Goal: Task Accomplishment & Management: Manage account settings

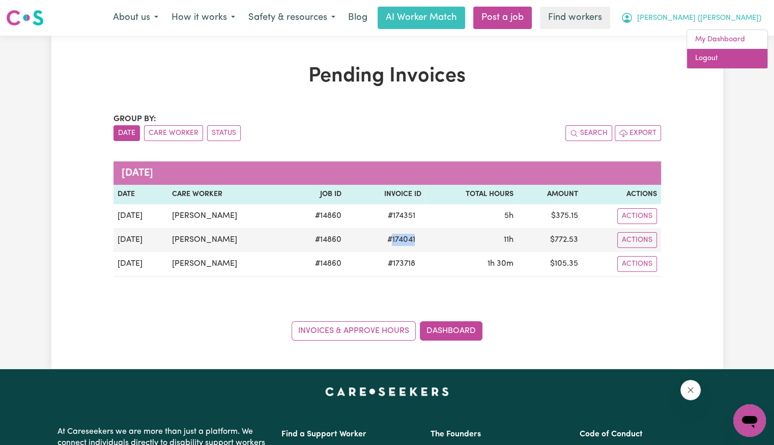
click at [713, 55] on link "Logout" at bounding box center [727, 58] width 80 height 19
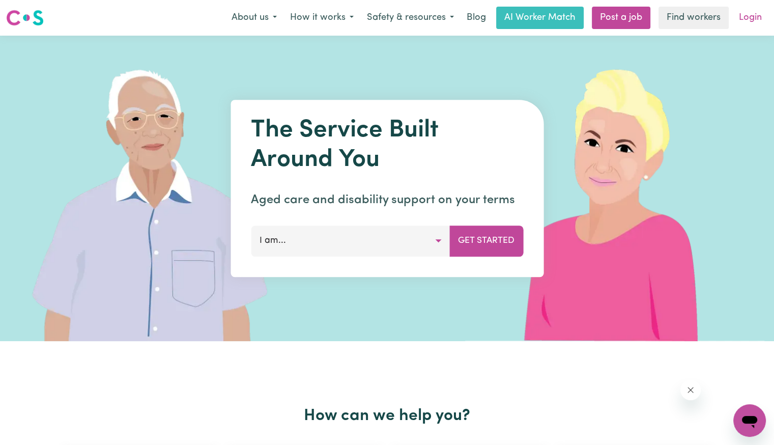
click at [739, 18] on link "Login" at bounding box center [750, 18] width 35 height 22
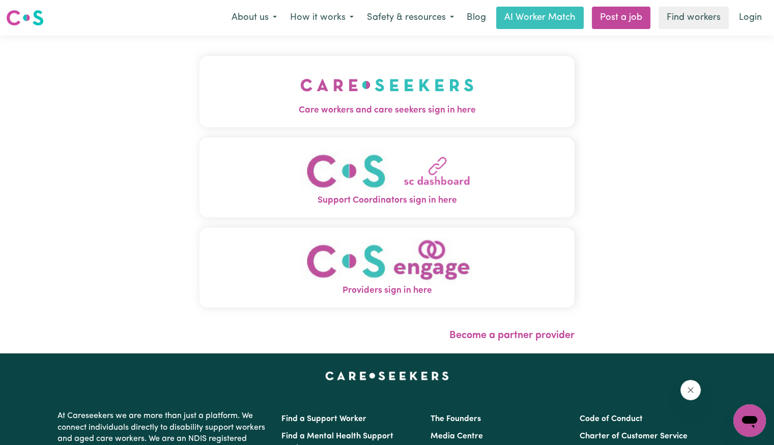
click at [367, 98] on img "Care workers and care seekers sign in here" at bounding box center [387, 85] width 174 height 38
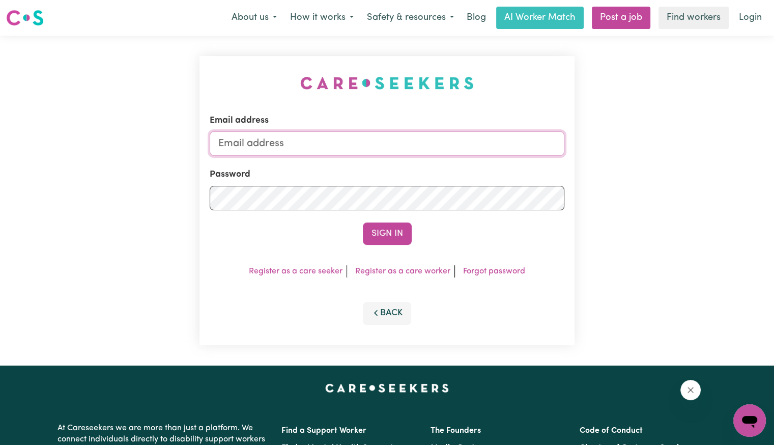
drag, startPoint x: 426, startPoint y: 135, endPoint x: 420, endPoint y: 140, distance: 7.6
click at [421, 139] on input "Email address" at bounding box center [387, 143] width 355 height 24
drag, startPoint x: 274, startPoint y: 141, endPoint x: 755, endPoint y: 178, distance: 482.4
click at [755, 178] on div "Email address [EMAIL_ADDRESS][DOMAIN_NAME] Password Sign In Register as a care …" at bounding box center [387, 201] width 774 height 330
type input "[EMAIL_ADDRESS][DOMAIN_NAME]"
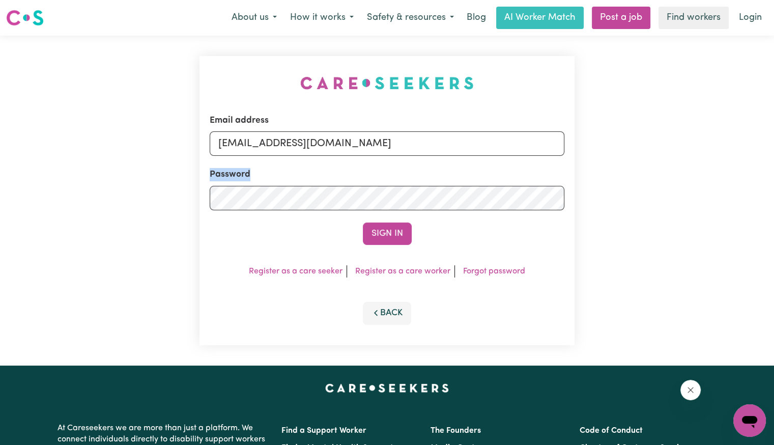
click at [314, 210] on form "Email address [EMAIL_ADDRESS][DOMAIN_NAME] Password Sign In" at bounding box center [387, 179] width 355 height 131
click at [363, 222] on button "Sign In" at bounding box center [387, 233] width 49 height 22
